Goal: Information Seeking & Learning: Learn about a topic

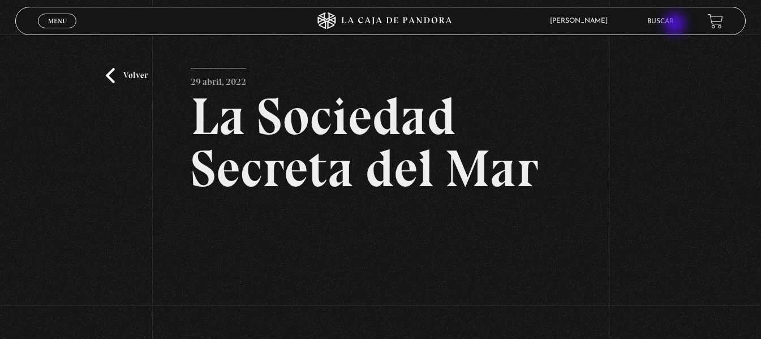
click at [674, 25] on li "Buscar" at bounding box center [660, 21] width 27 height 18
click at [666, 18] on link "Buscar" at bounding box center [660, 21] width 27 height 7
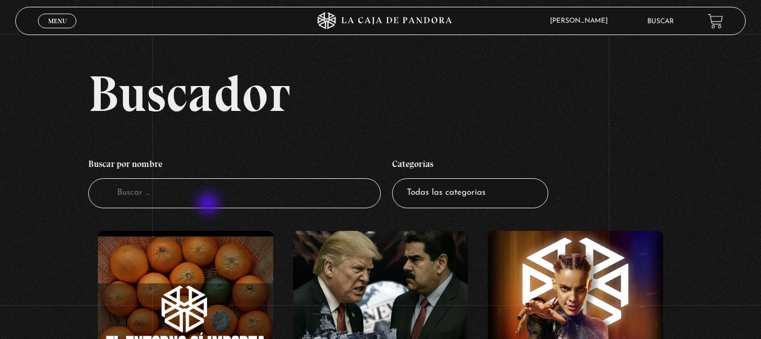
click at [209, 205] on input "Buscador" at bounding box center [234, 193] width 292 height 30
type input "intra"
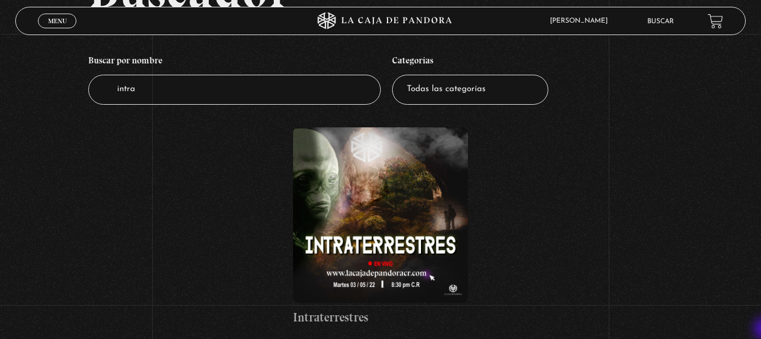
scroll to position [113, 0]
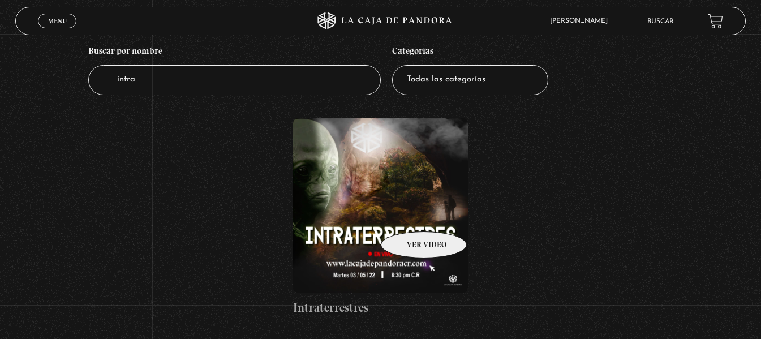
click at [409, 214] on figure at bounding box center [380, 205] width 175 height 175
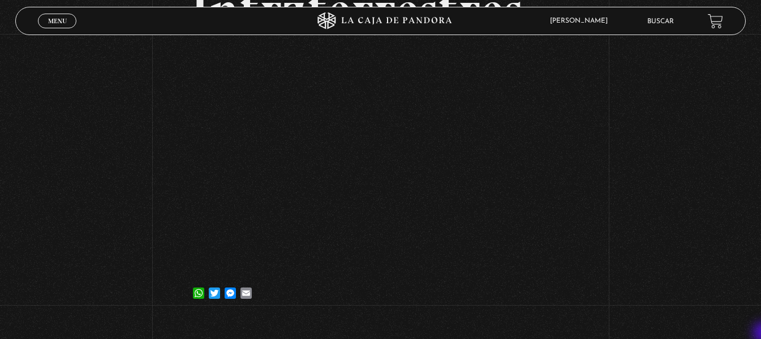
scroll to position [113, 0]
